Goal: Task Accomplishment & Management: Manage account settings

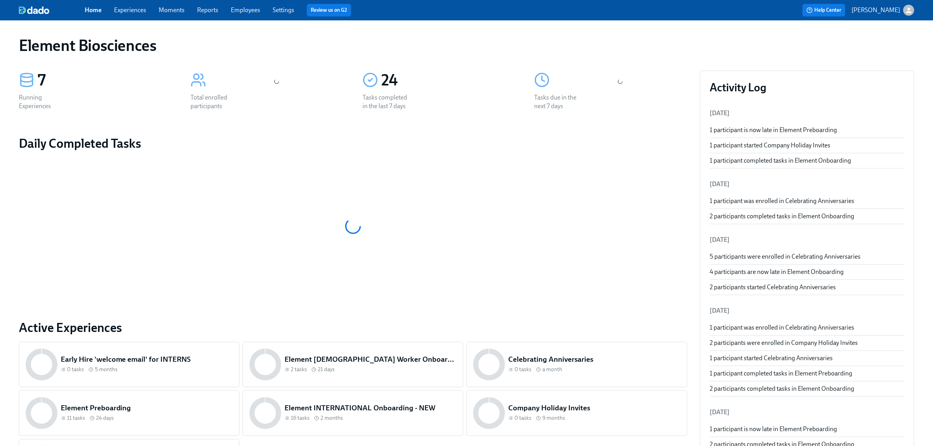
click at [118, 12] on link "Experiences" at bounding box center [130, 9] width 32 height 7
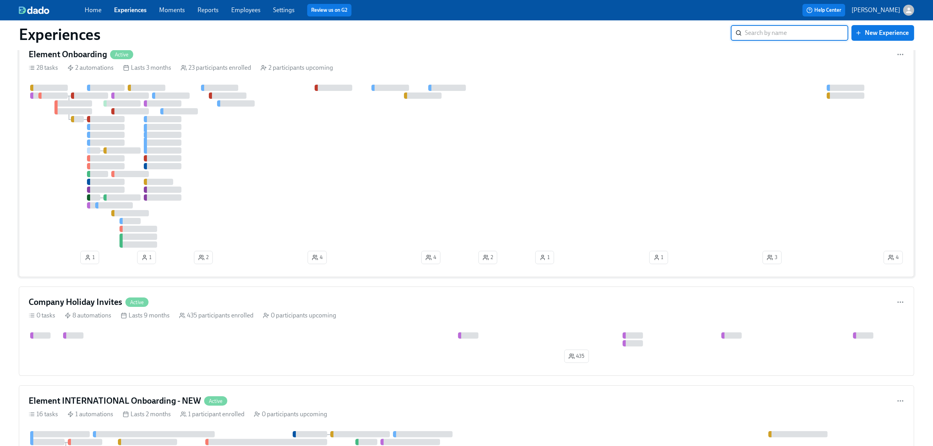
scroll to position [49, 0]
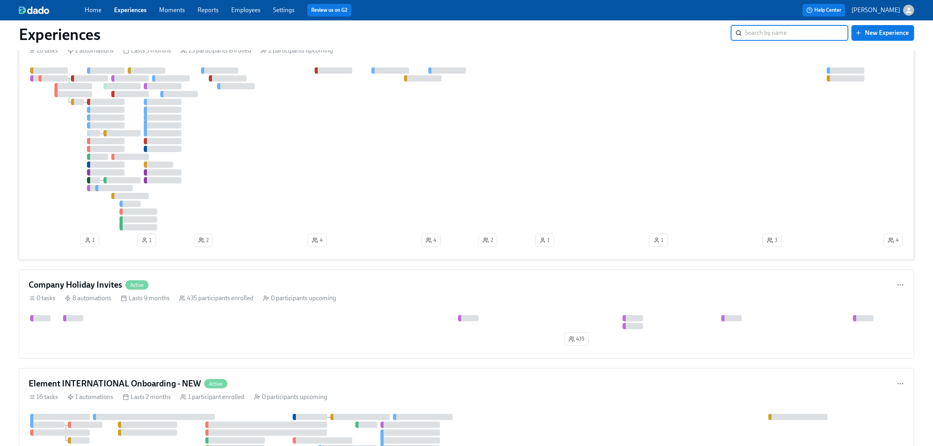
click at [265, 101] on div at bounding box center [456, 148] width 854 height 163
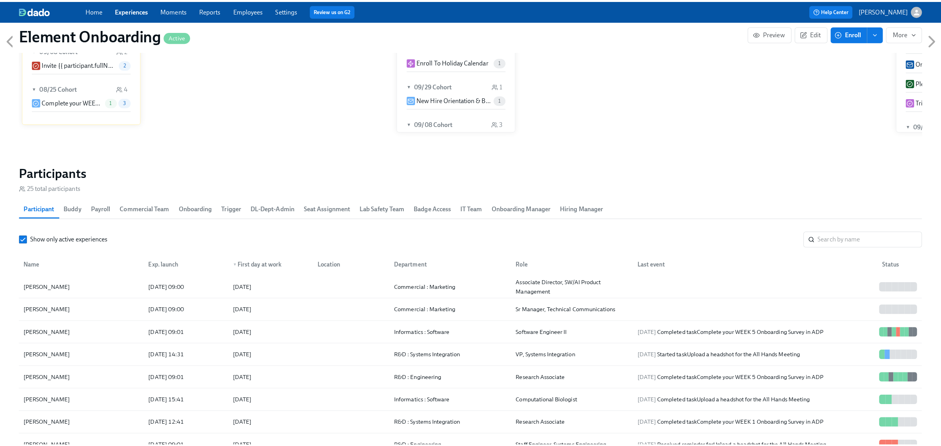
scroll to position [931, 0]
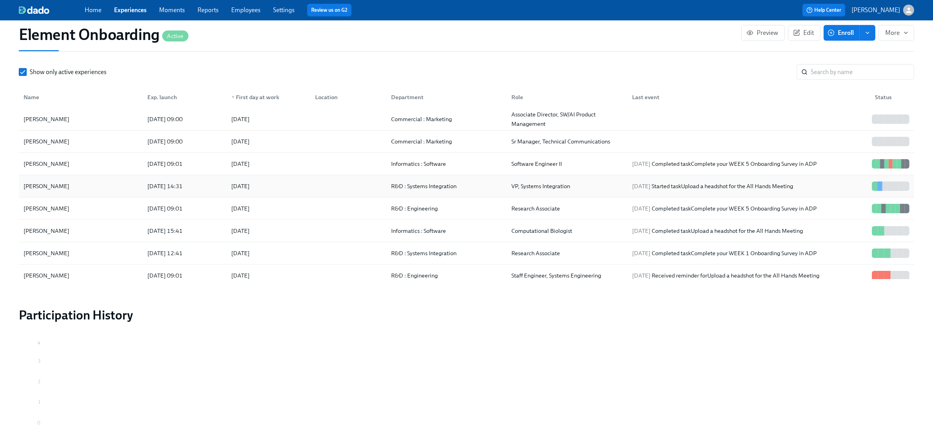
click at [84, 189] on div "Andrew Price" at bounding box center [80, 186] width 121 height 16
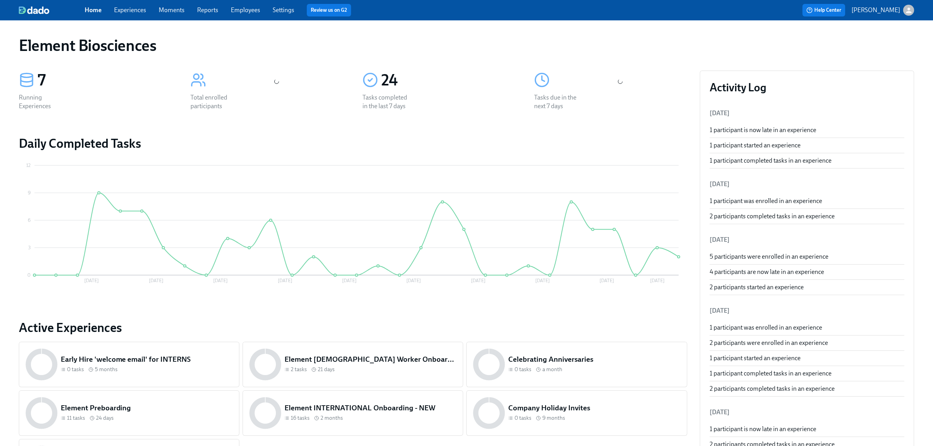
click at [130, 14] on span "Experiences" at bounding box center [130, 10] width 32 height 9
click at [135, 14] on span "Experiences" at bounding box center [130, 10] width 32 height 9
click at [138, 8] on link "Experiences" at bounding box center [130, 9] width 32 height 7
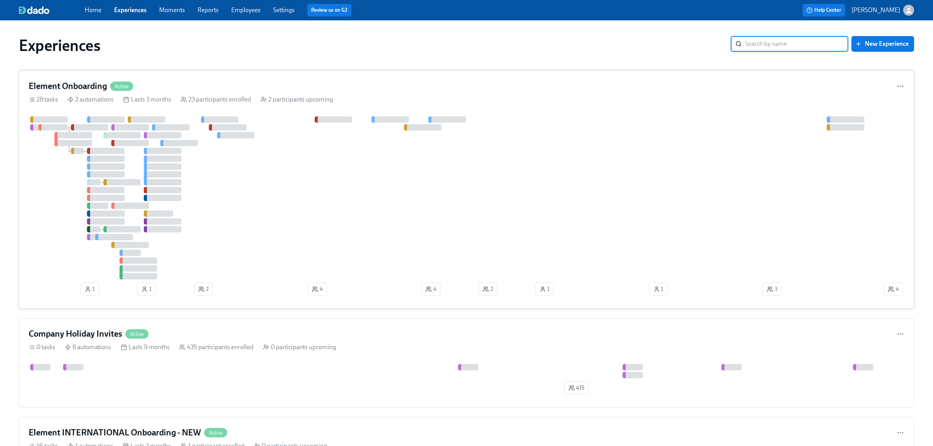
click at [174, 76] on div "Element Onboarding Active 28 tasks 2 automations Lasts 3 months 23 participants…" at bounding box center [467, 190] width 896 height 238
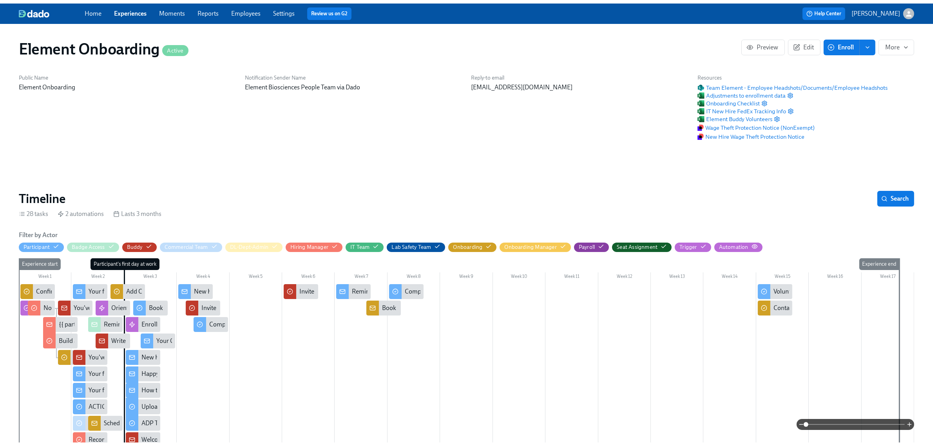
scroll to position [0, 9660]
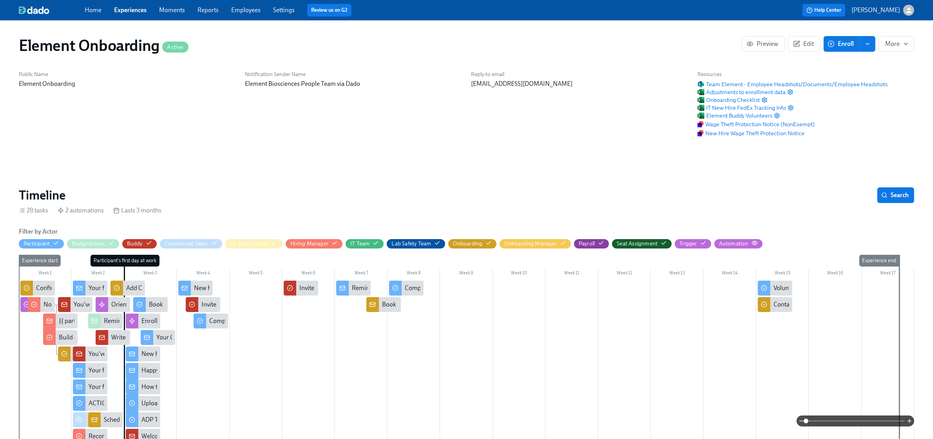
click at [754, 244] on circle "button" at bounding box center [755, 243] width 2 height 2
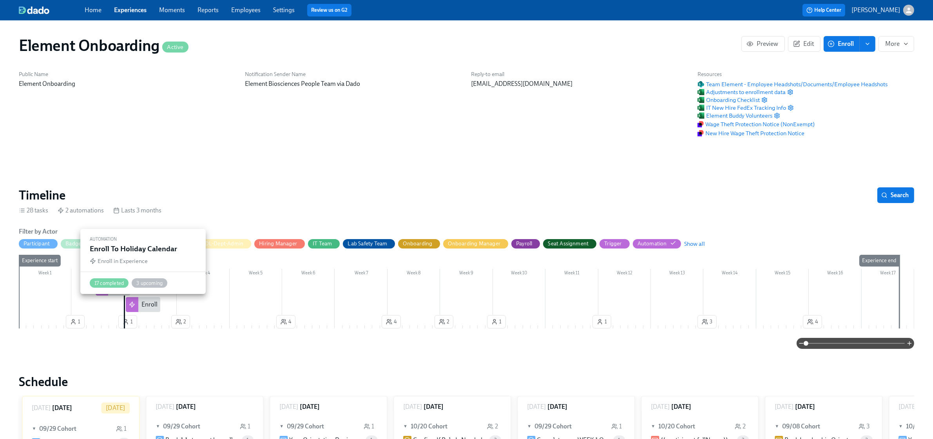
click at [149, 306] on div "Enroll To Holiday Calendar" at bounding box center [177, 304] width 71 height 9
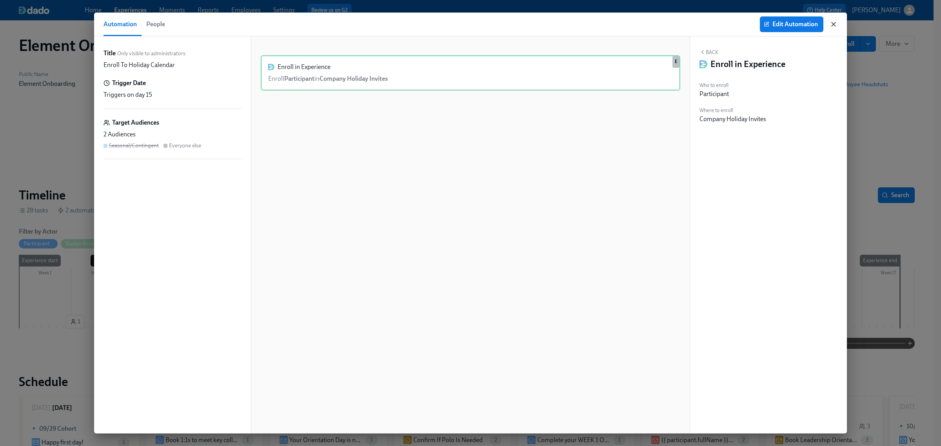
click at [830, 24] on icon "button" at bounding box center [834, 24] width 8 height 8
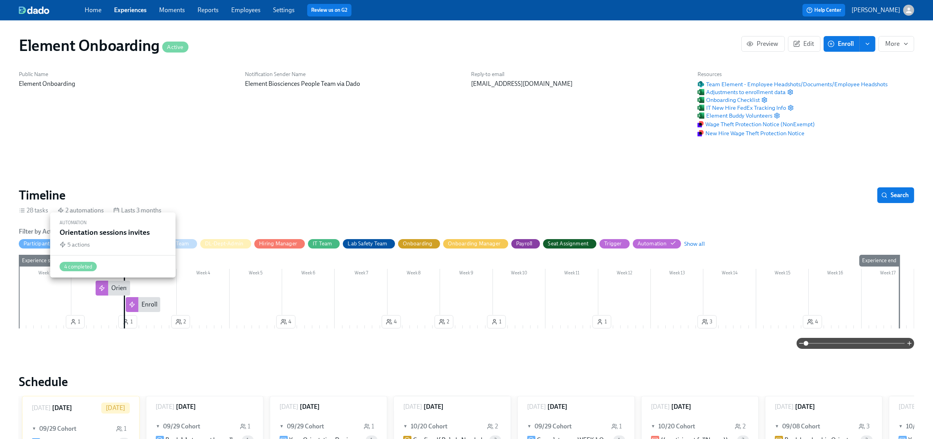
click at [116, 284] on div "Orientation sessions invites" at bounding box center [147, 288] width 73 height 9
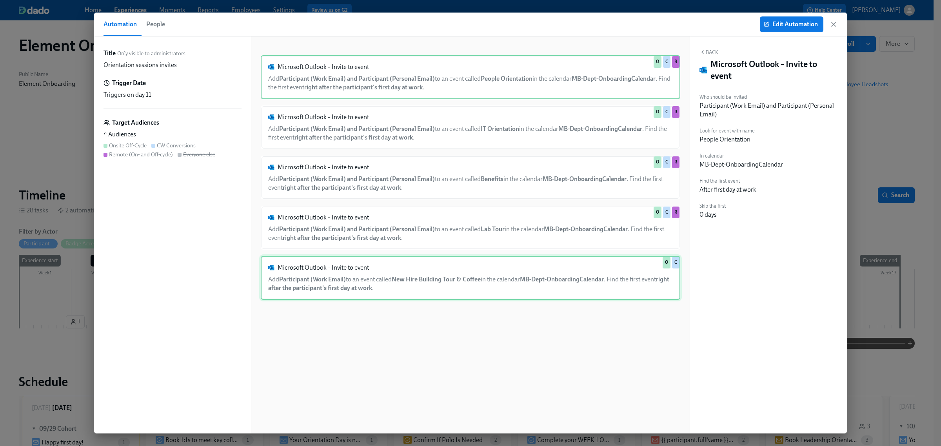
click at [406, 269] on div "Microsoft Outlook – Invite to event Add Participant (Work Email) to an event ca…" at bounding box center [470, 278] width 419 height 44
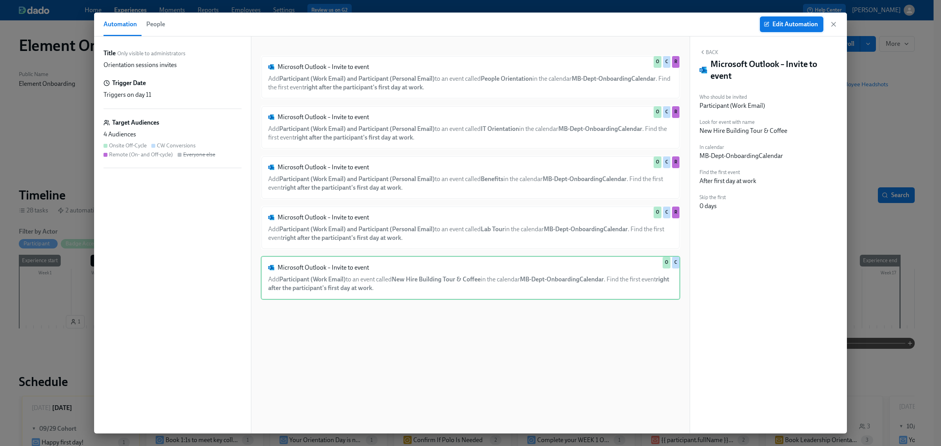
click at [790, 29] on button "Edit Automation" at bounding box center [792, 24] width 64 height 16
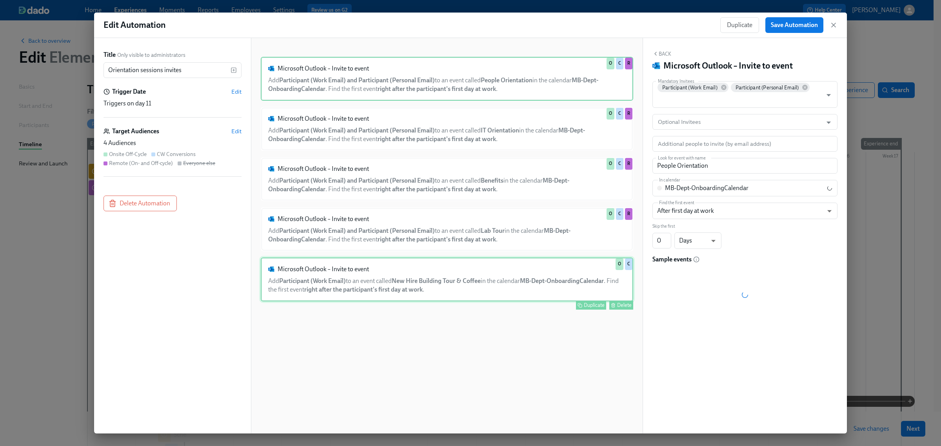
click at [590, 288] on div "Microsoft Outlook – Invite to event Add Participant (Work Email) to an event ca…" at bounding box center [447, 280] width 372 height 44
type input "New Hire Building Tour & Coffee"
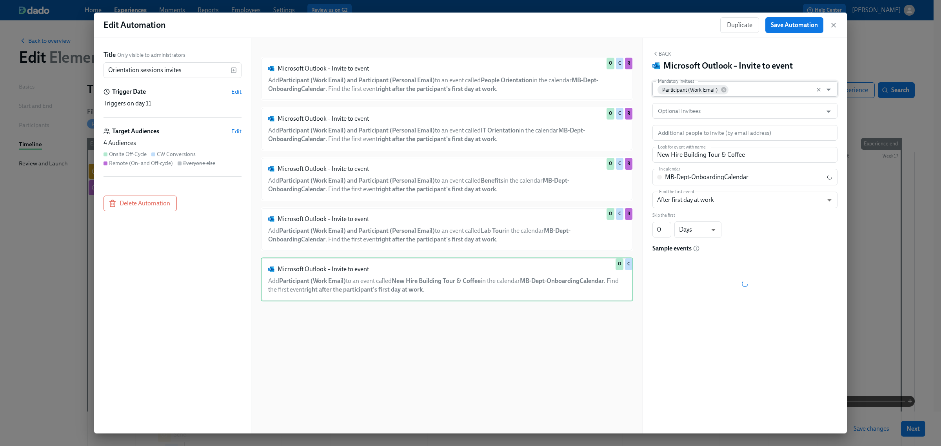
click at [752, 91] on input "Mandatory Invitees" at bounding box center [774, 89] width 89 height 16
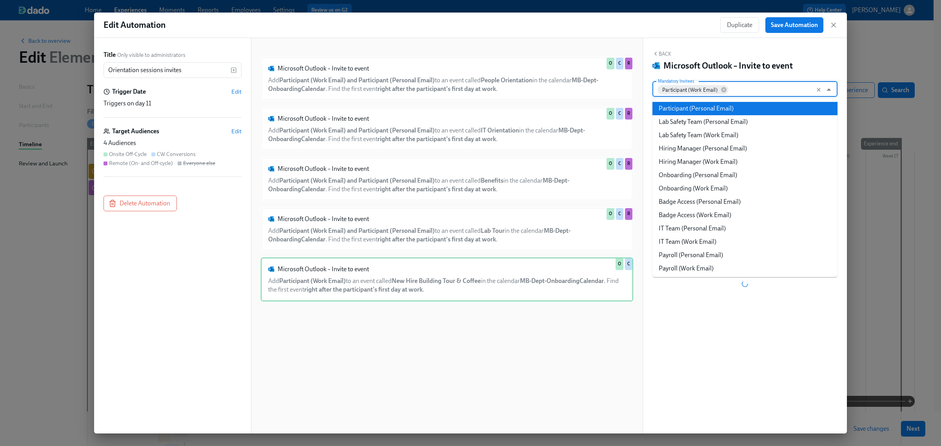
click at [738, 110] on li "Participant (Personal Email)" at bounding box center [744, 108] width 185 height 13
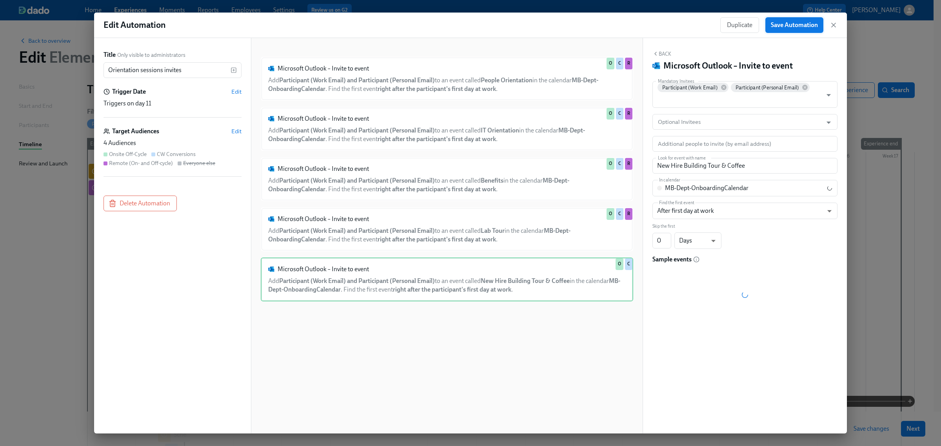
click at [798, 22] on span "Save Automation" at bounding box center [794, 25] width 47 height 8
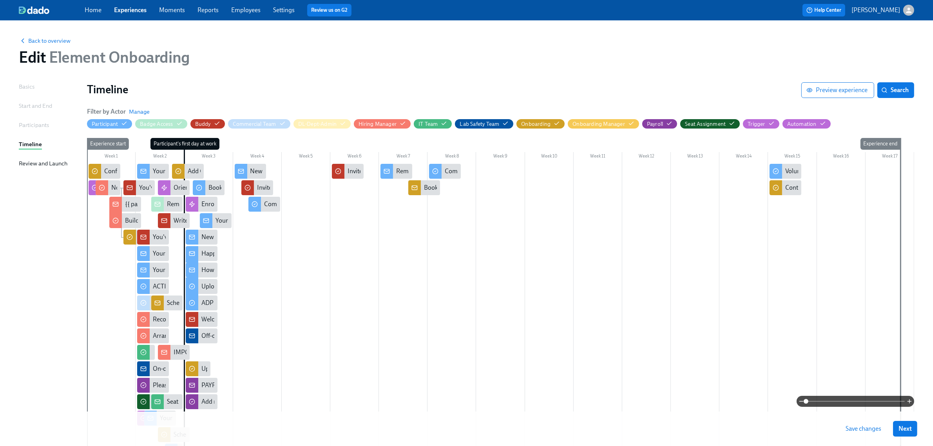
click at [861, 425] on span "Save changes" at bounding box center [864, 429] width 36 height 8
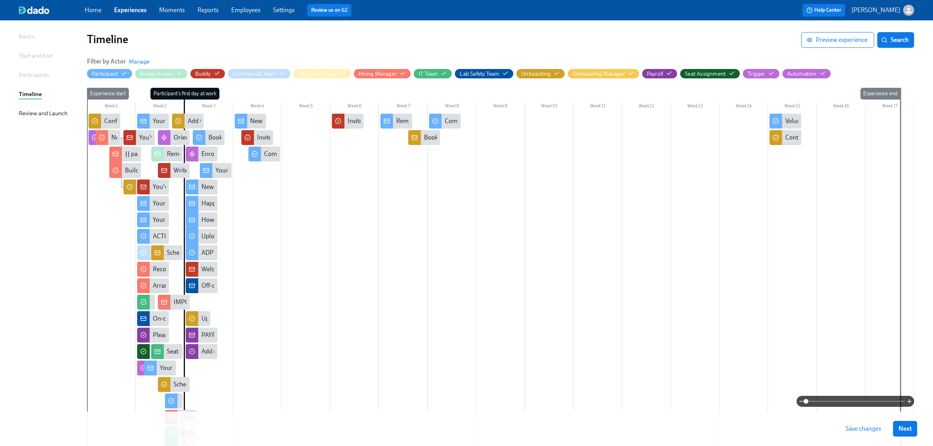
scroll to position [98, 0]
